Goal: Task Accomplishment & Management: Manage account settings

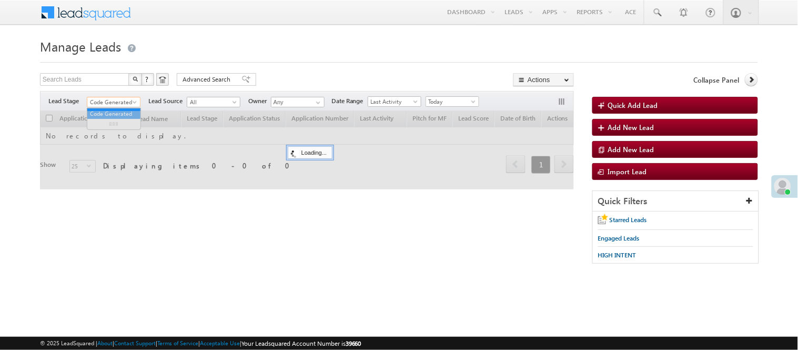
click at [120, 100] on span "Code Generated" at bounding box center [112, 101] width 50 height 9
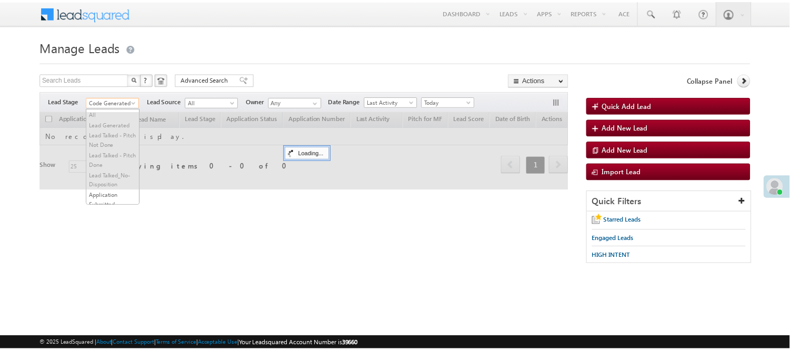
scroll to position [261, 0]
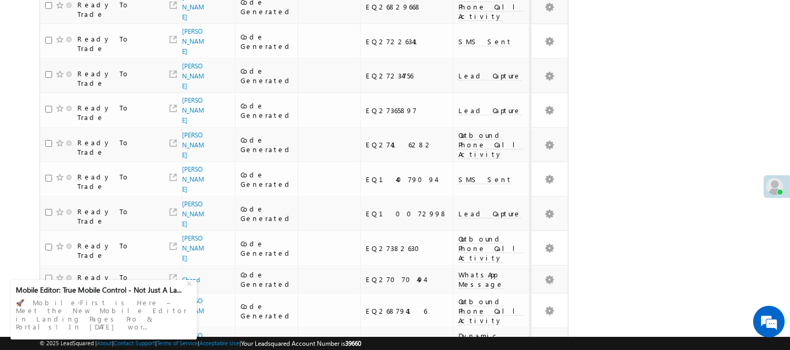
scroll to position [762, 0]
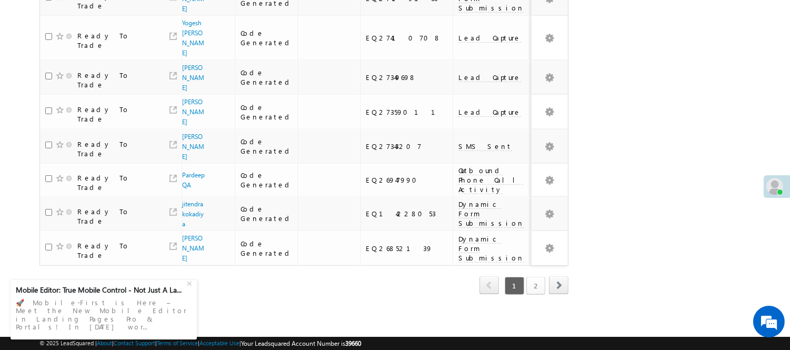
click at [537, 279] on link "2" at bounding box center [535, 286] width 19 height 18
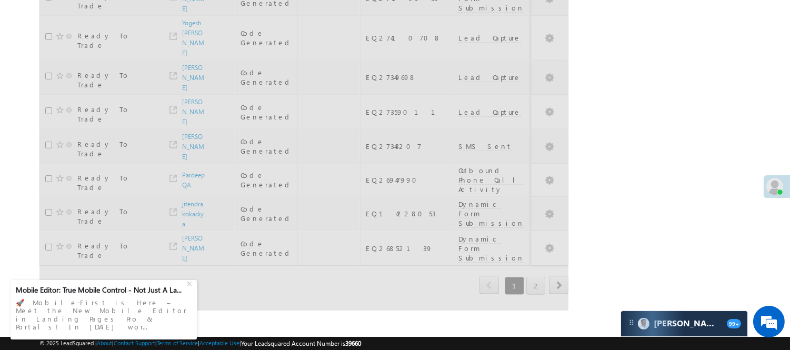
scroll to position [5, 0]
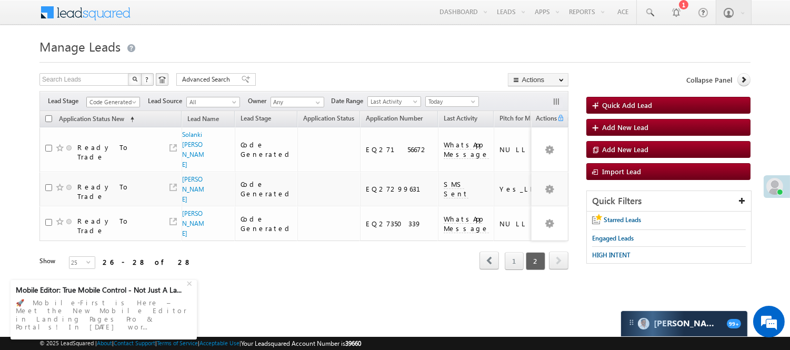
drag, startPoint x: 122, startPoint y: 95, endPoint x: 93, endPoint y: 164, distance: 74.3
click at [123, 97] on span "Code Generated" at bounding box center [112, 101] width 50 height 9
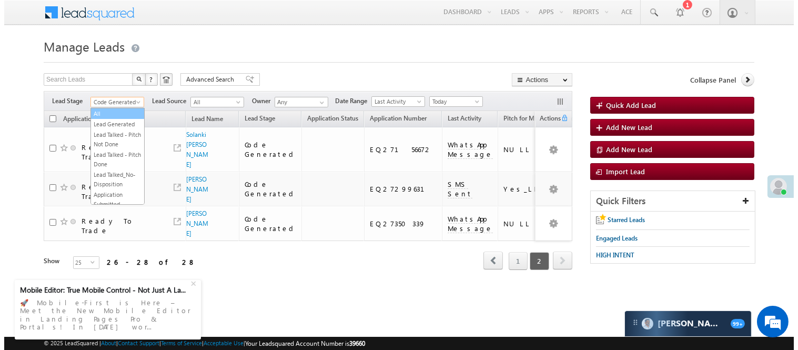
scroll to position [0, 0]
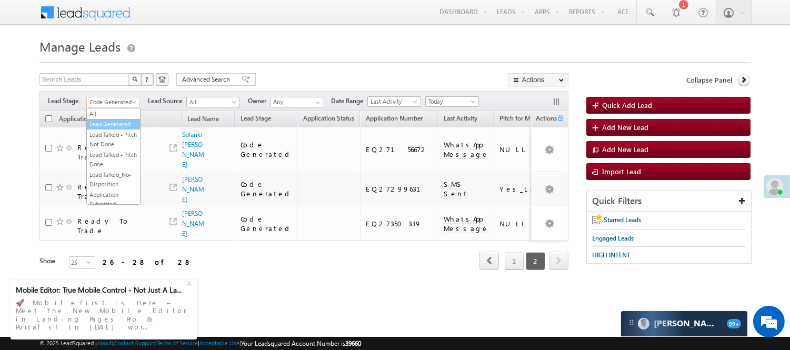
click at [114, 123] on link "Lead Generated" at bounding box center [113, 123] width 53 height 9
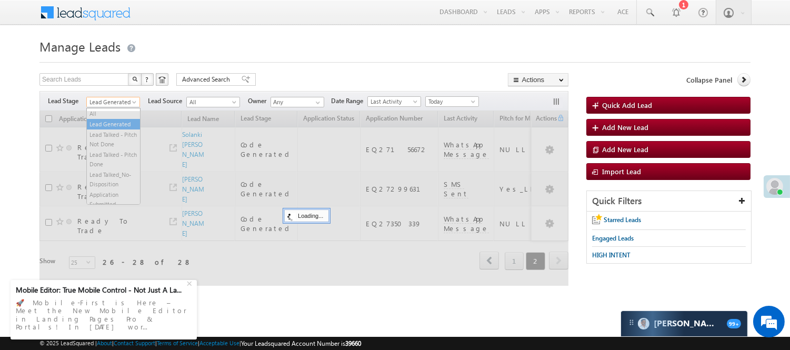
click at [114, 103] on span "Lead Generated" at bounding box center [112, 101] width 50 height 9
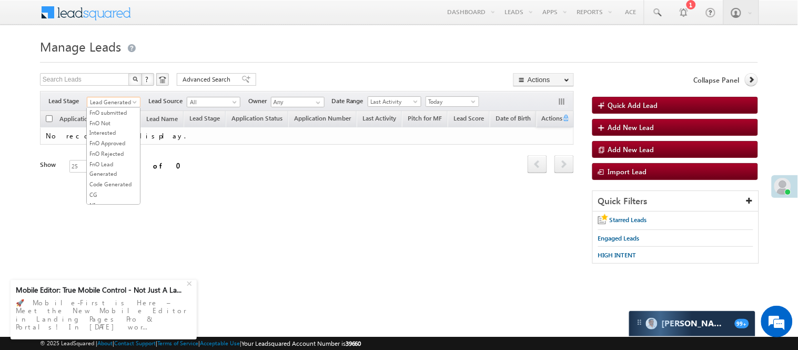
scroll to position [261, 0]
click at [102, 180] on link "Code Generated" at bounding box center [113, 177] width 53 height 9
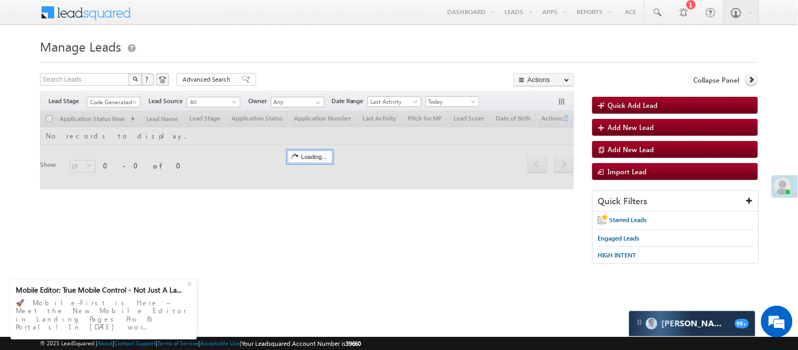
click at [323, 57] on div at bounding box center [399, 59] width 718 height 7
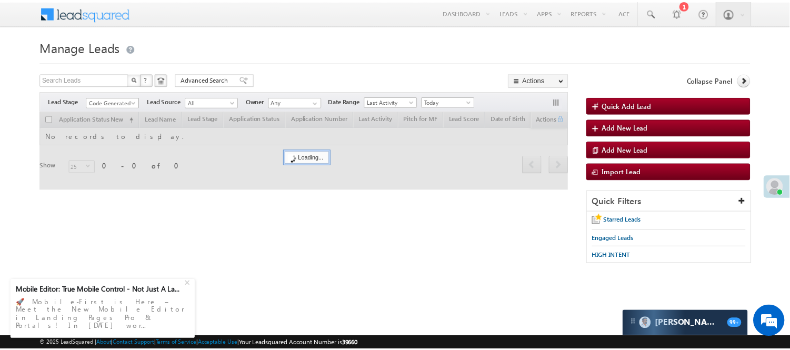
scroll to position [0, 0]
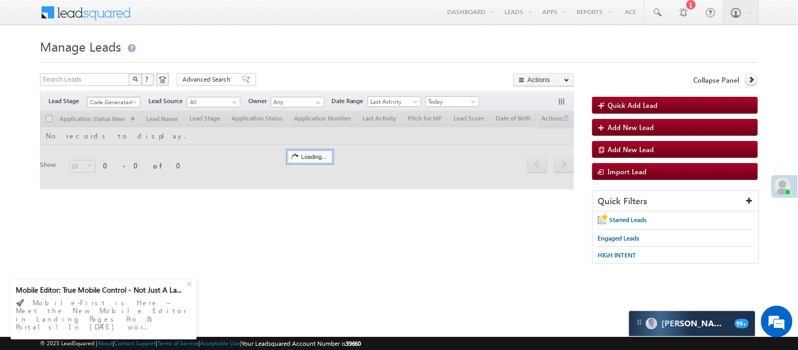
click at [112, 104] on span "Code Generated" at bounding box center [112, 101] width 50 height 9
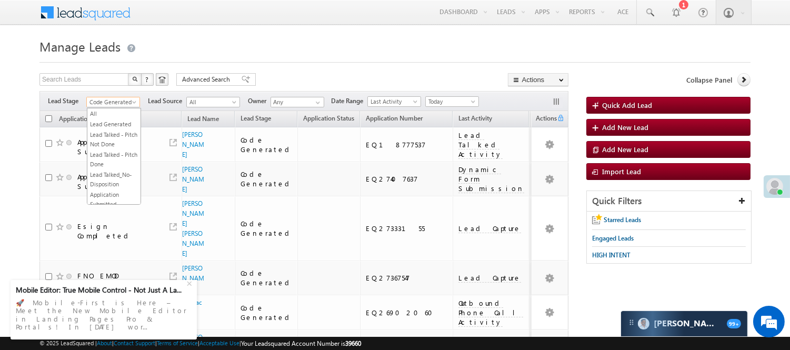
click at [314, 46] on h1 "Manage Leads" at bounding box center [394, 45] width 711 height 21
click at [115, 103] on span "Code Generated" at bounding box center [112, 101] width 50 height 9
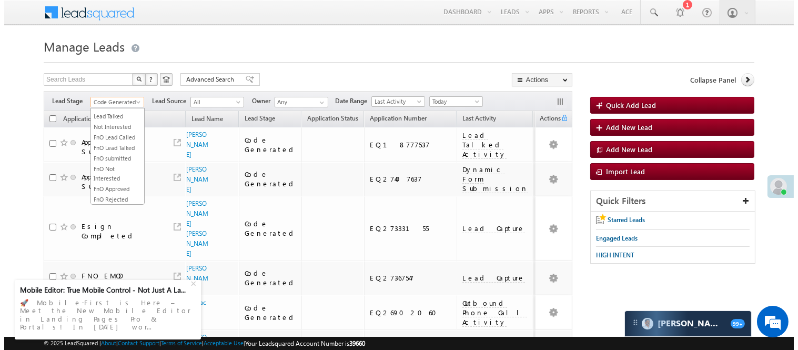
scroll to position [0, 0]
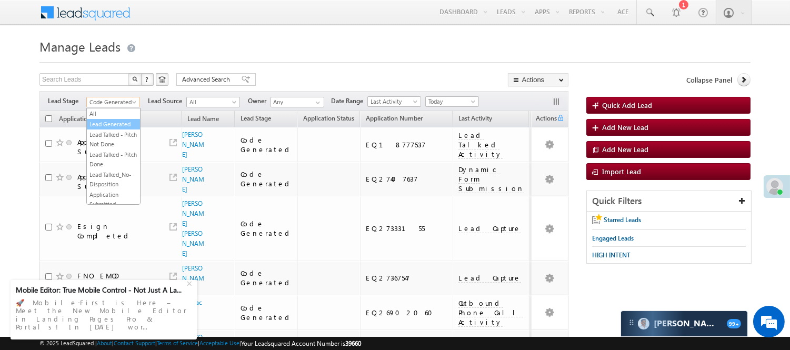
click at [113, 121] on link "Lead Generated" at bounding box center [113, 123] width 53 height 9
